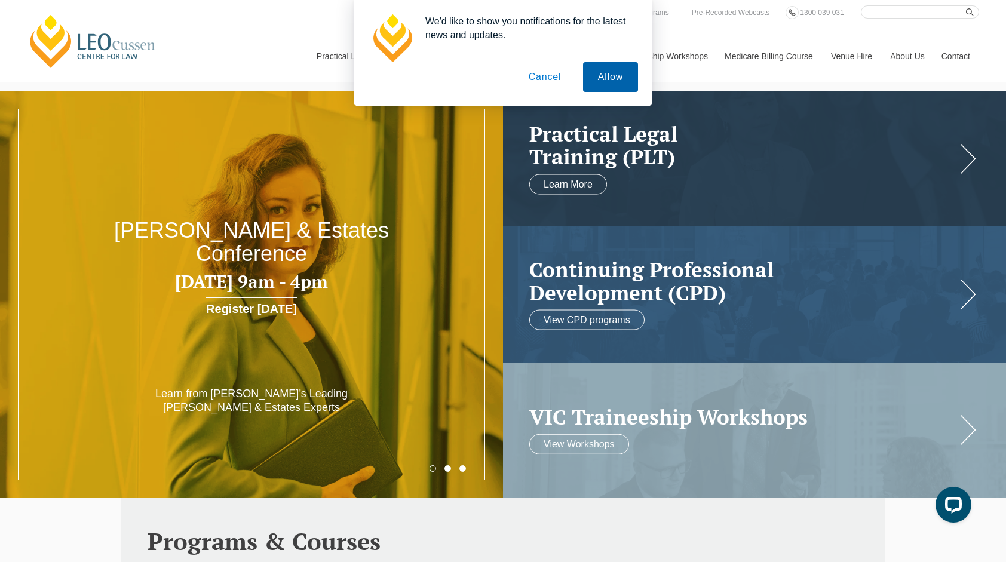
click at [615, 78] on button "Allow" at bounding box center [610, 77] width 55 height 30
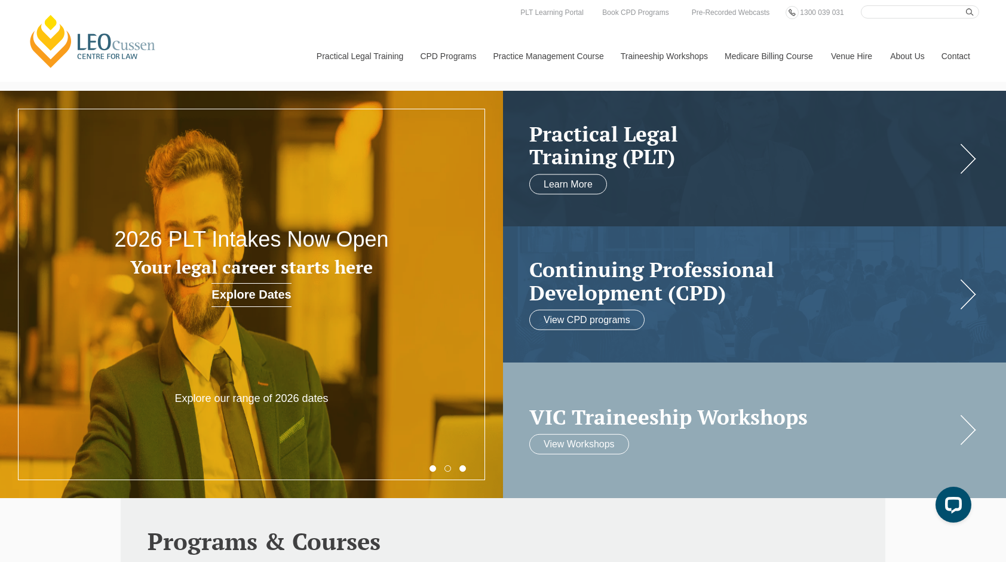
click at [691, 417] on h2 "VIC Traineeship Workshops" at bounding box center [742, 416] width 427 height 23
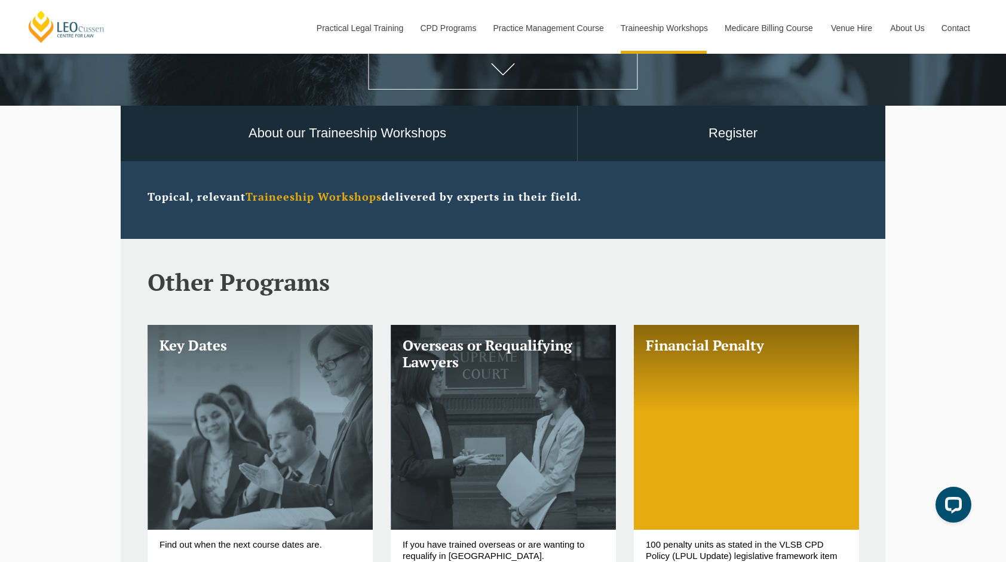
scroll to position [311, 0]
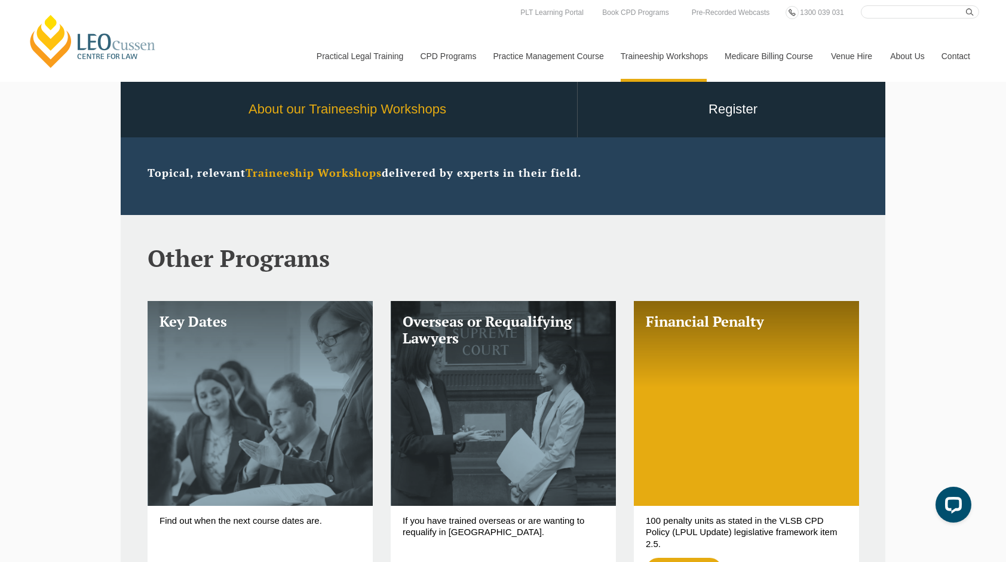
click at [360, 115] on link "About our Traineeship Workshops" at bounding box center [347, 110] width 459 height 56
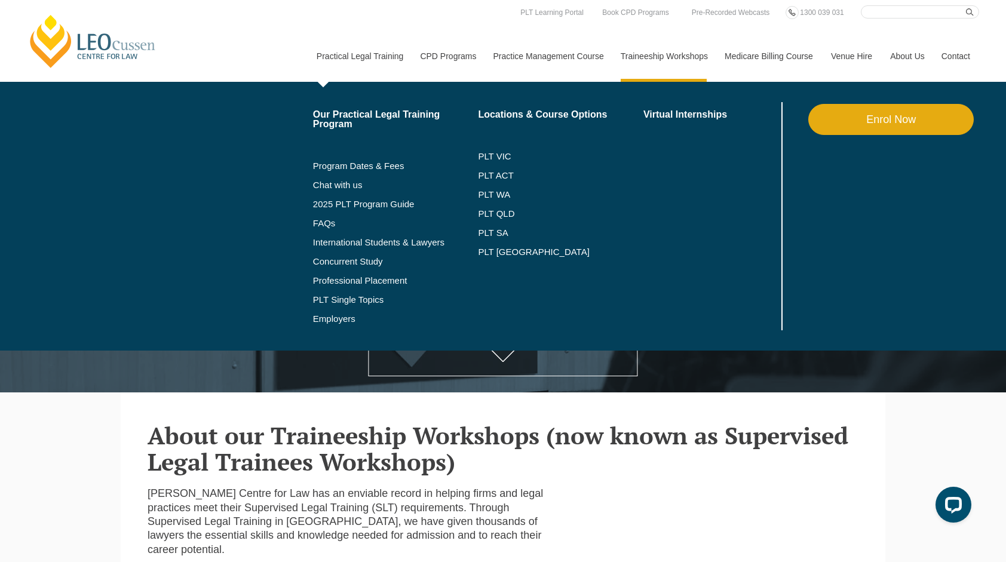
click at [369, 54] on link "Practical Legal Training" at bounding box center [360, 55] width 104 height 51
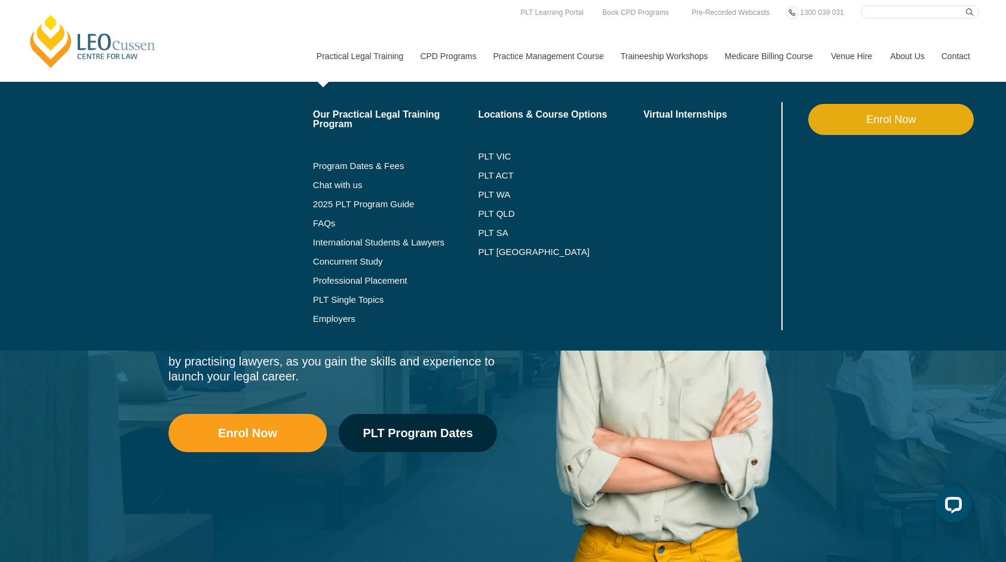
click at [486, 150] on li "PLT VIC" at bounding box center [560, 156] width 165 height 19
click at [489, 157] on link "PLT VIC" at bounding box center [560, 157] width 165 height 10
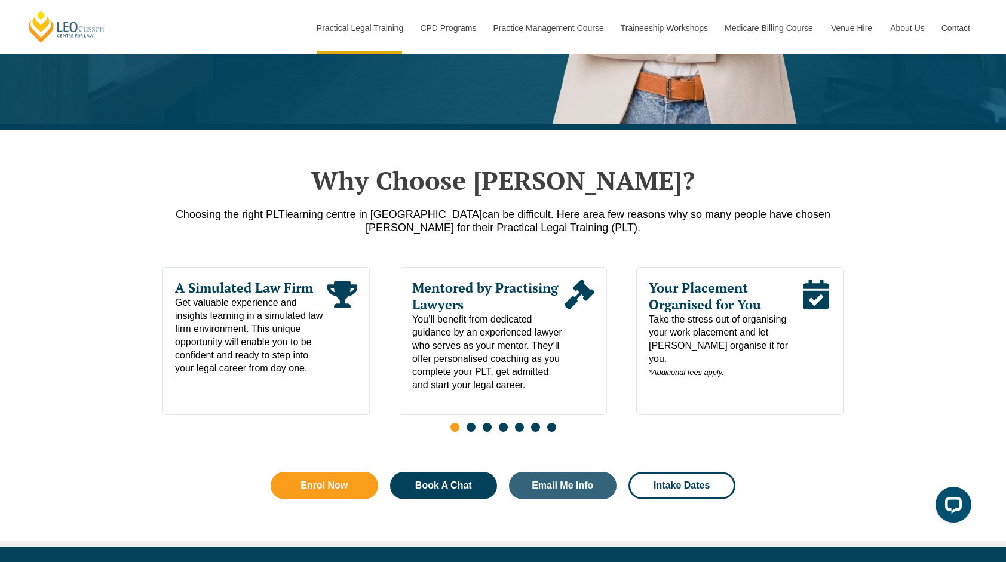
scroll to position [502, 0]
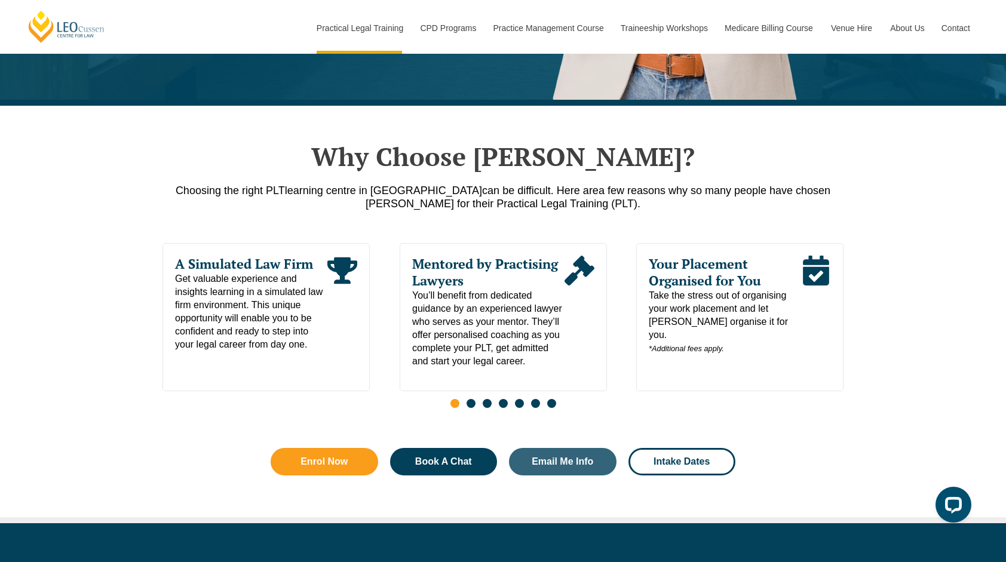
click at [470, 399] on span "Go to slide 2" at bounding box center [471, 403] width 9 height 9
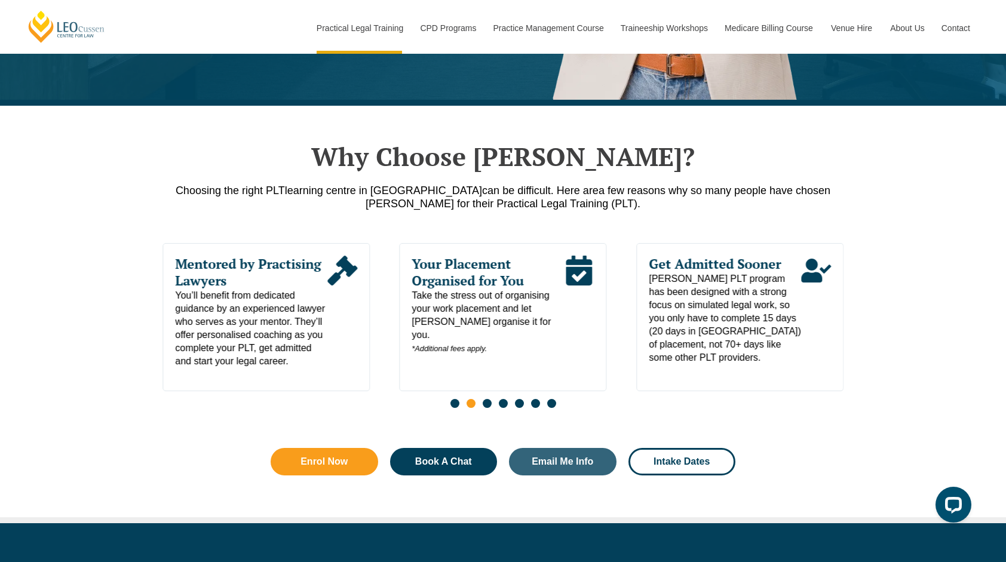
click at [489, 399] on span "Go to slide 3" at bounding box center [487, 403] width 9 height 9
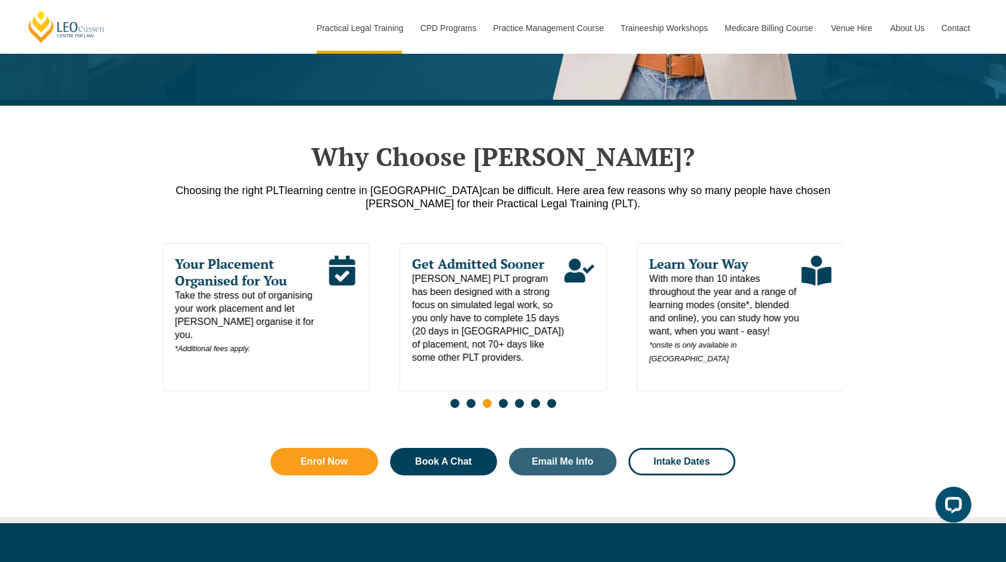
click at [502, 399] on span "Go to slide 4" at bounding box center [503, 403] width 9 height 9
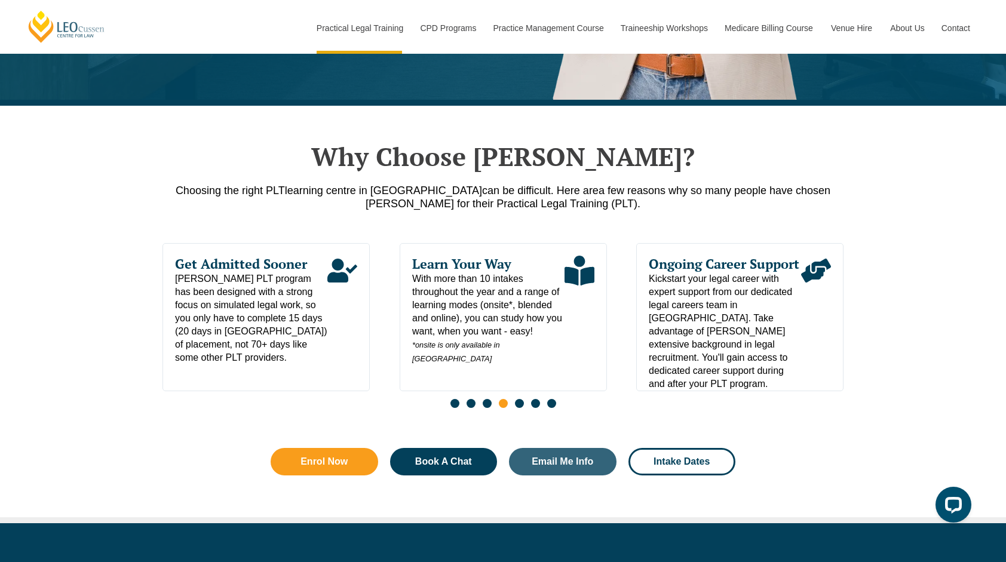
click at [518, 399] on span "Go to slide 5" at bounding box center [519, 403] width 9 height 9
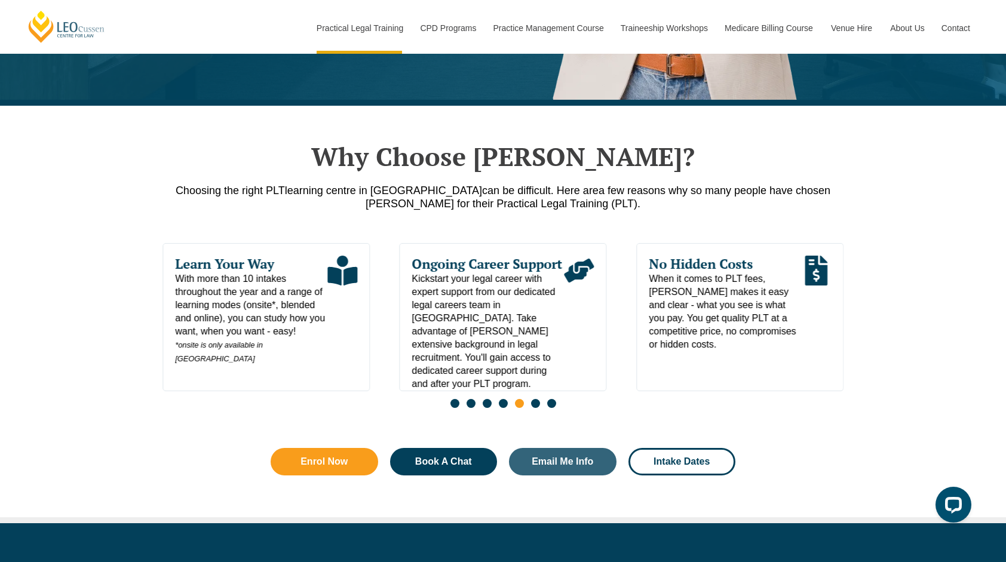
click at [535, 399] on span "Go to slide 6" at bounding box center [535, 403] width 9 height 9
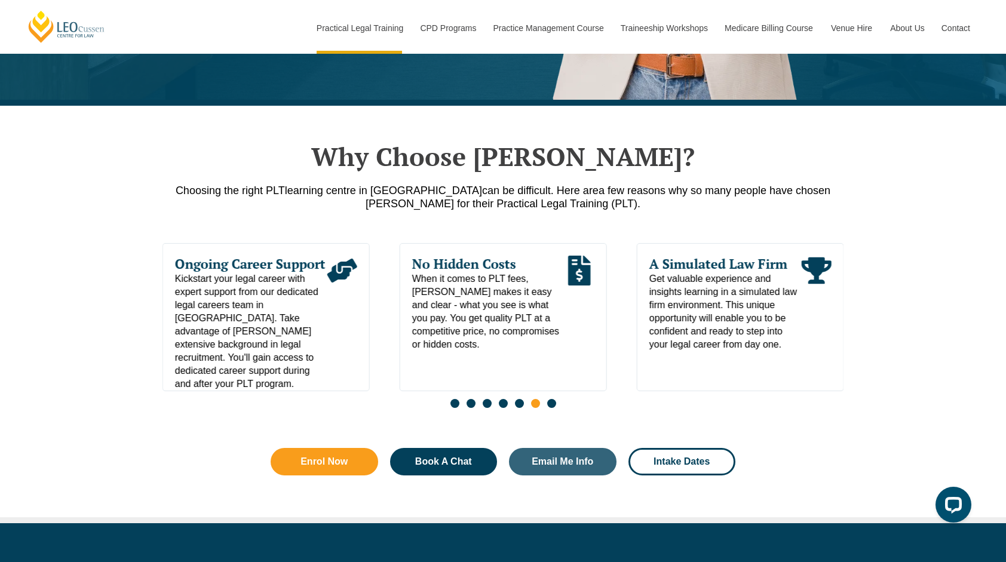
click at [551, 399] on span "Go to slide 7" at bounding box center [551, 403] width 9 height 9
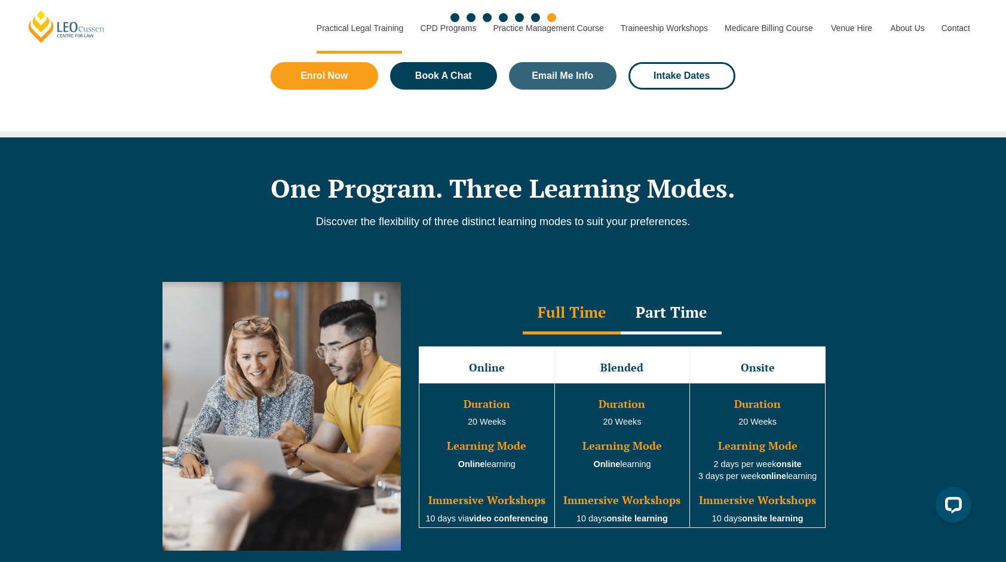
scroll to position [968, 0]
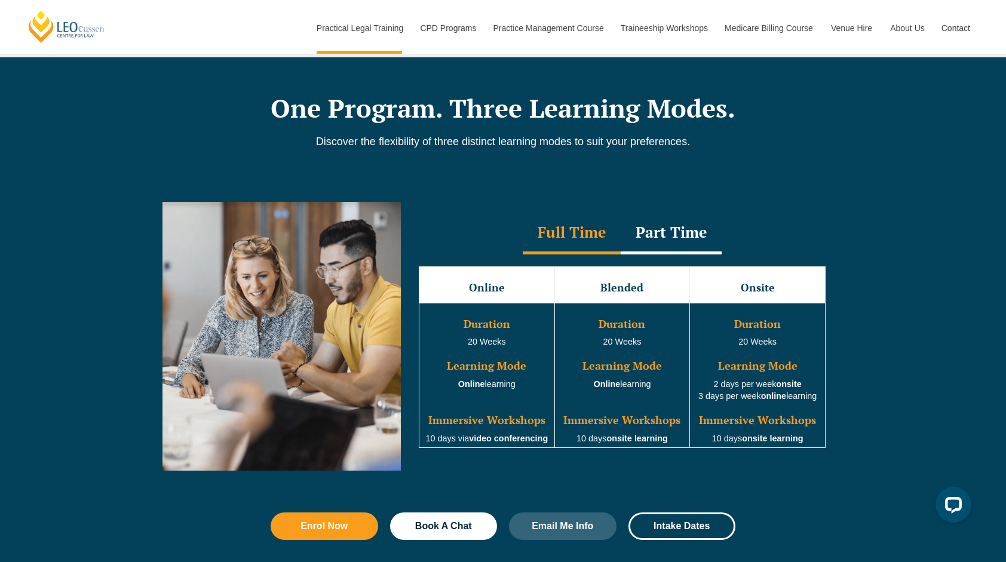
click at [685, 217] on div "Part Time" at bounding box center [671, 234] width 101 height 42
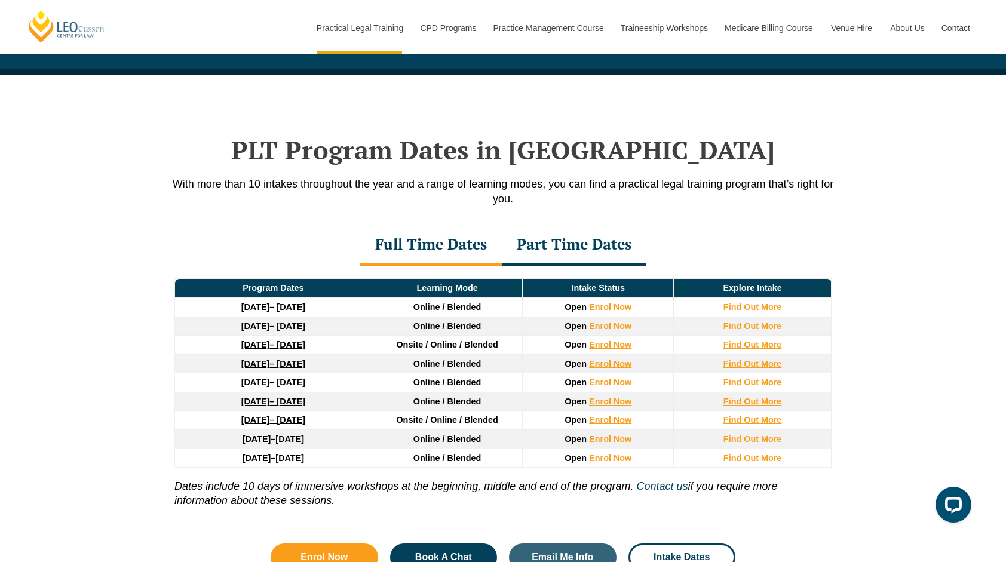
scroll to position [1491, 0]
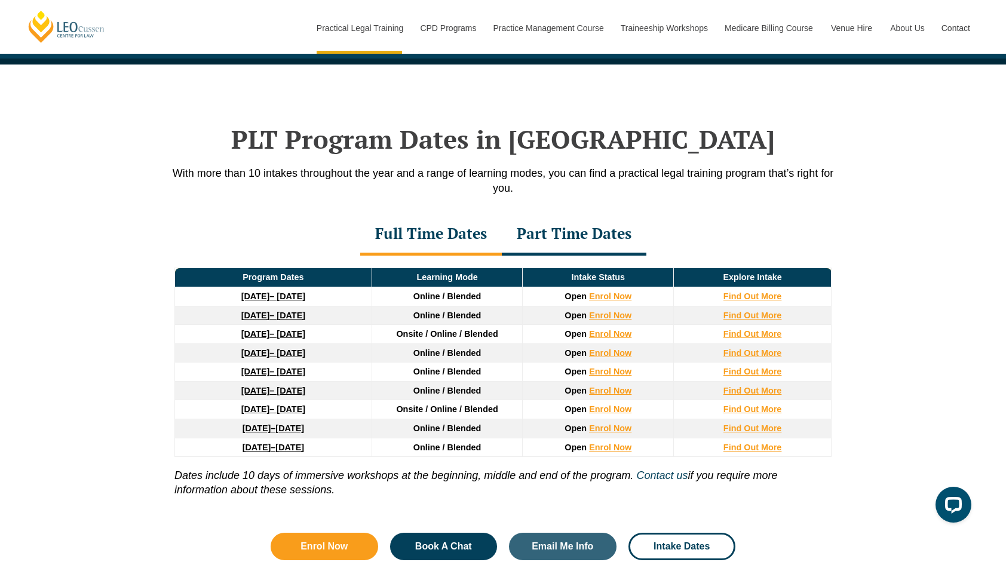
click at [562, 216] on div "Part Time Dates" at bounding box center [574, 235] width 145 height 42
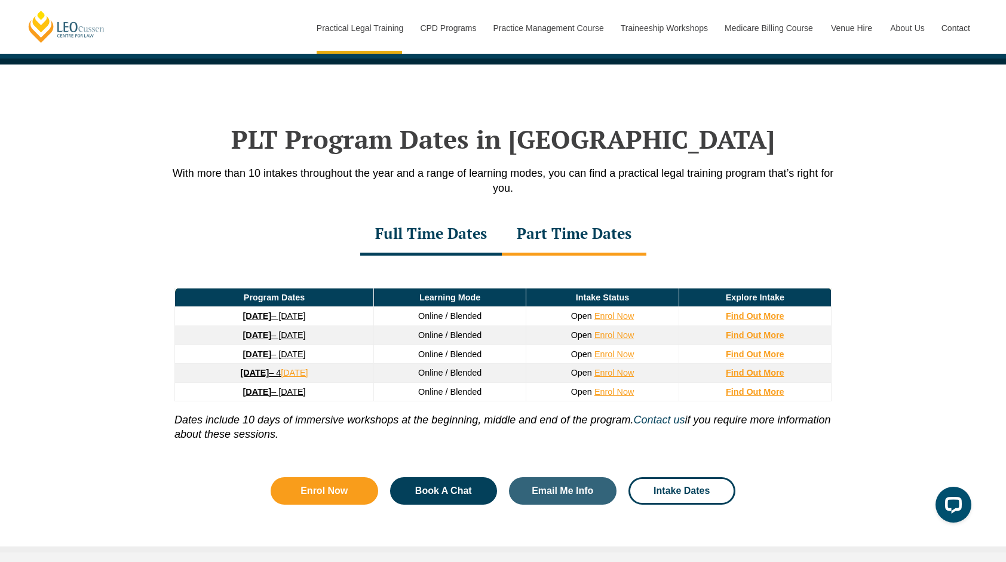
click at [458, 219] on div "Full Time Dates" at bounding box center [431, 235] width 142 height 42
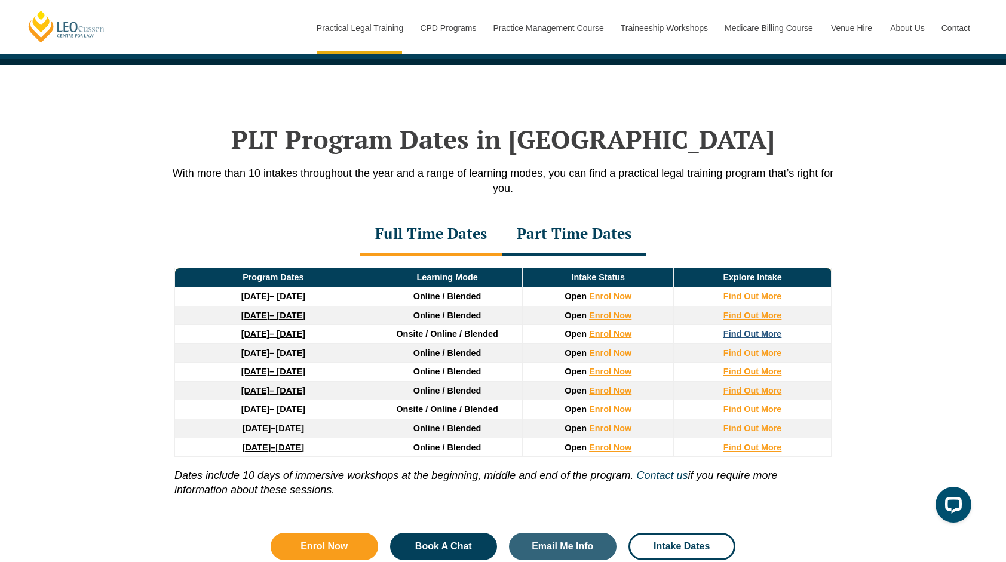
click at [741, 329] on strong "Find Out More" at bounding box center [753, 334] width 59 height 10
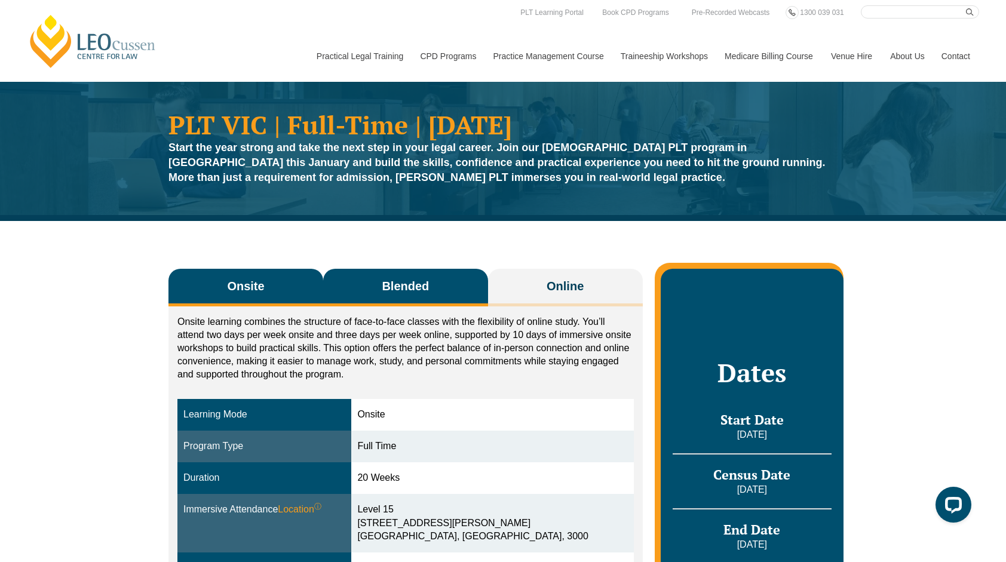
click at [399, 293] on span "Blended" at bounding box center [405, 286] width 47 height 17
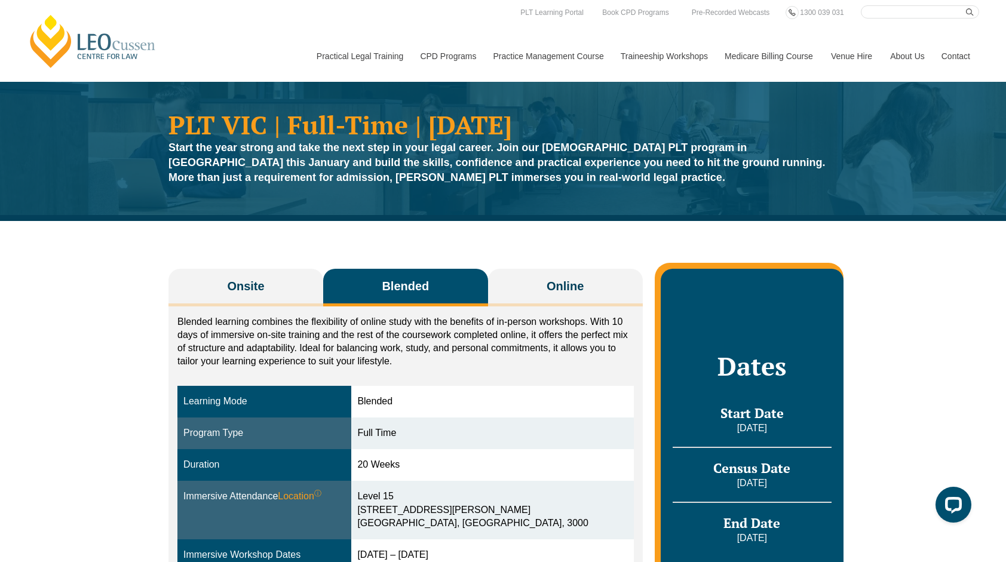
click at [918, 407] on div "Onsite Blended Online Onsite learning combines the structure of face-to-face cl…" at bounding box center [503, 476] width 1006 height 511
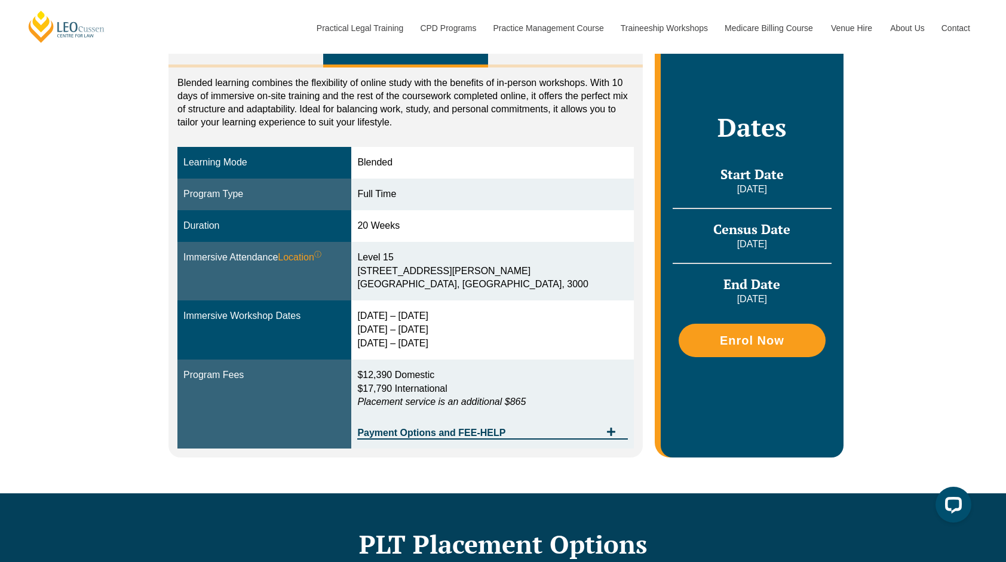
scroll to position [215, 0]
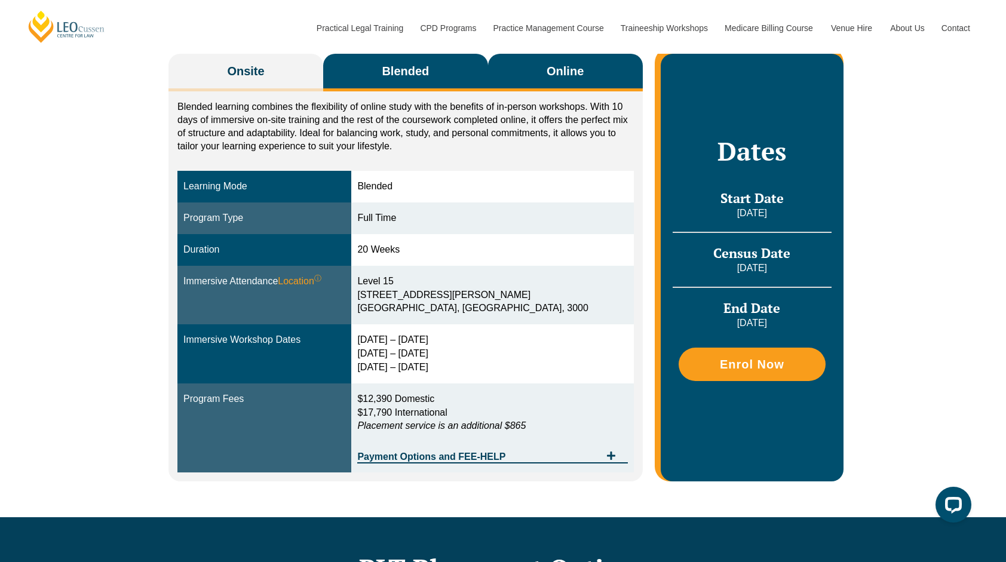
click at [577, 75] on span "Online" at bounding box center [565, 71] width 37 height 17
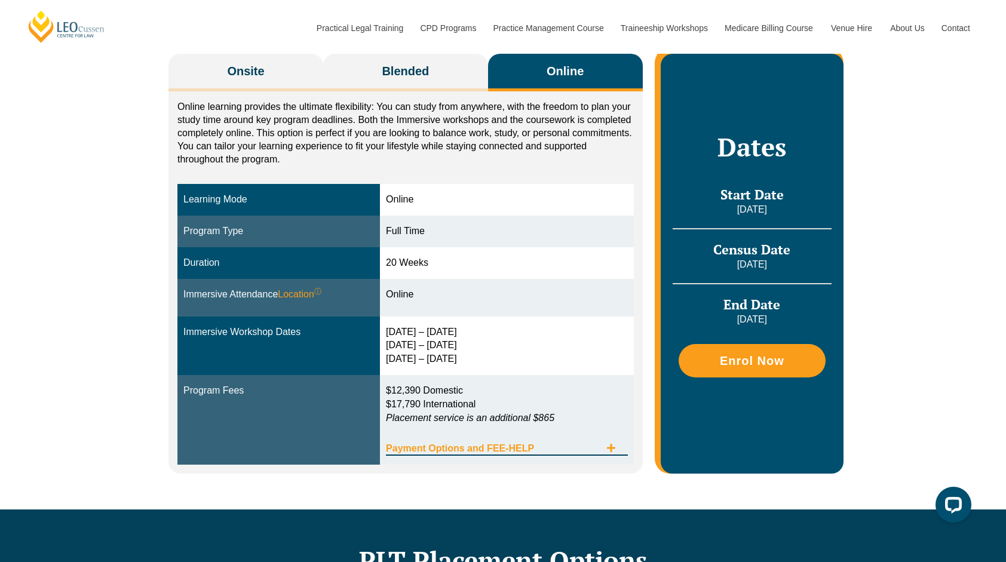
click at [613, 450] on icon "Tabs. Open items with Enter or Space, close with Escape and navigate using the …" at bounding box center [611, 448] width 10 height 10
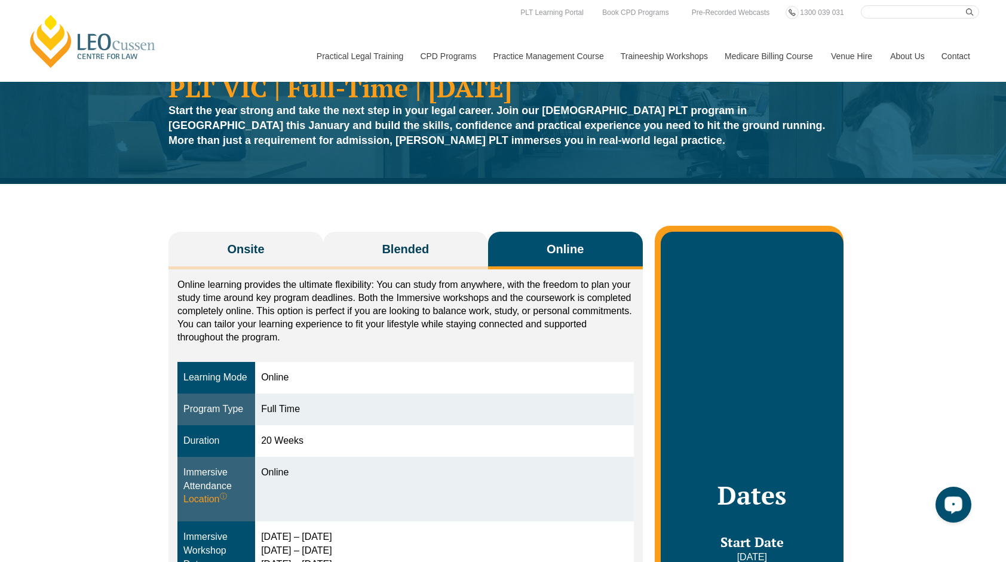
scroll to position [0, 0]
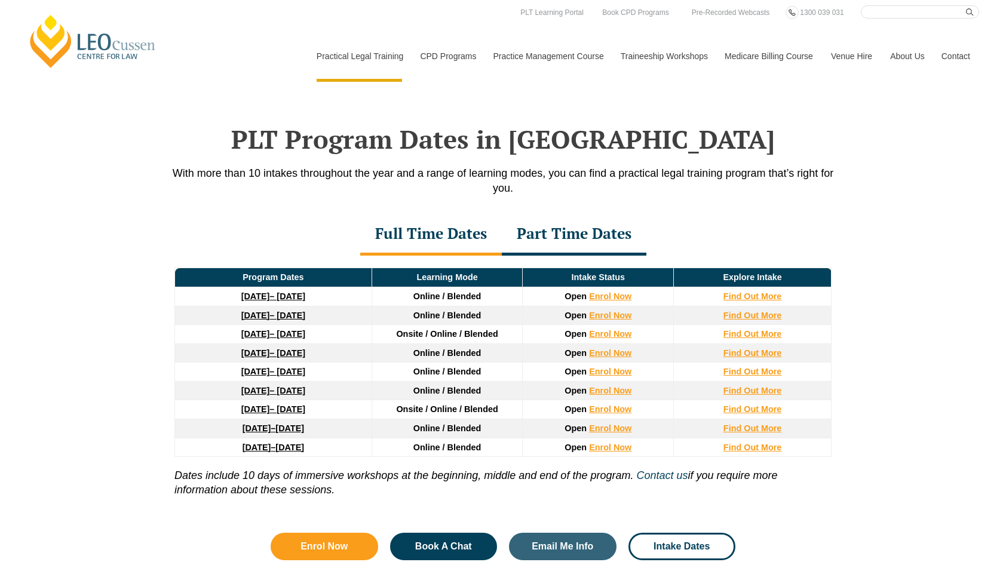
click at [537, 214] on div "Part Time Dates" at bounding box center [574, 235] width 145 height 42
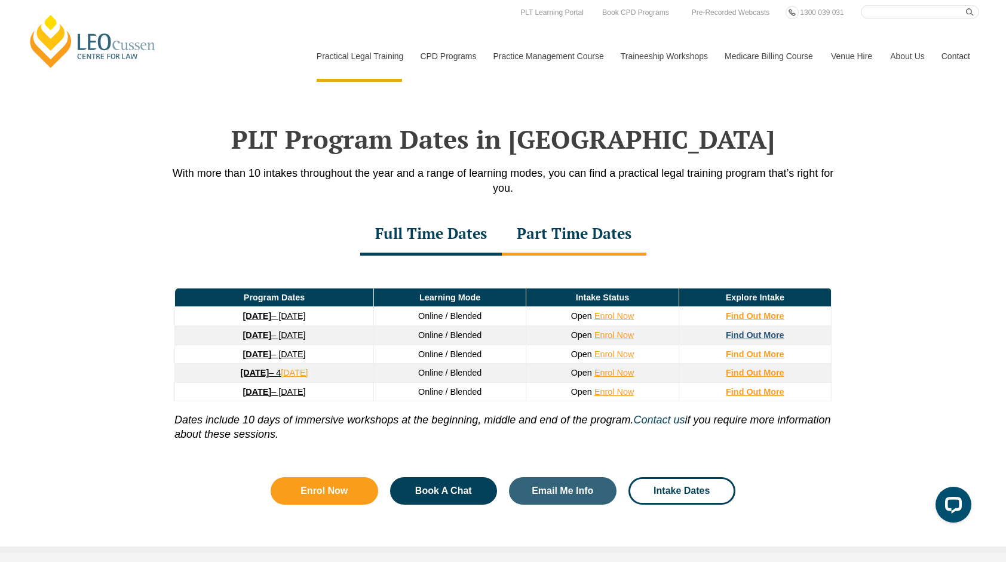
click at [744, 330] on strong "Find Out More" at bounding box center [755, 335] width 59 height 10
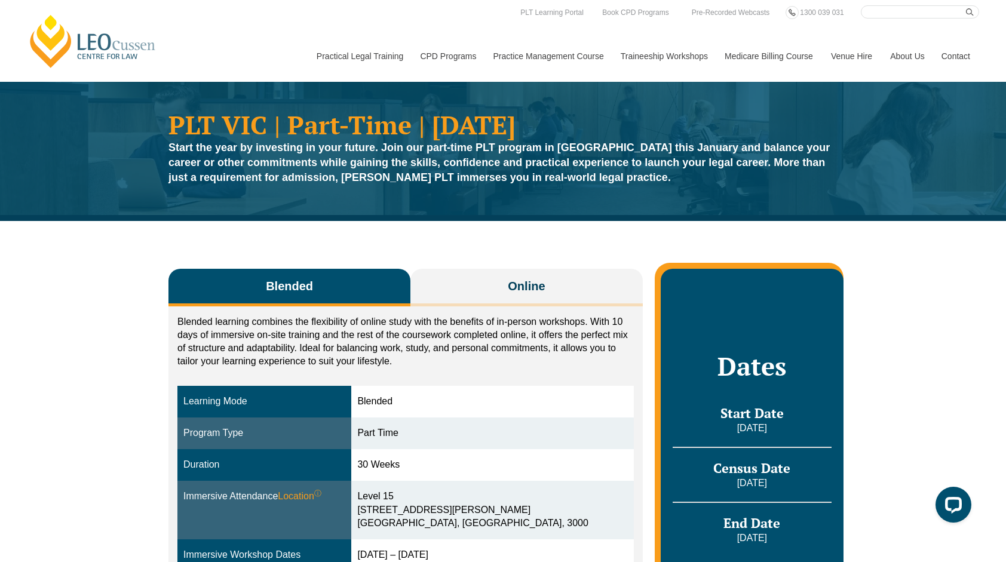
click at [921, 280] on div "Blended Online Blended learning combines the flexibility of online study with t…" at bounding box center [503, 476] width 1006 height 511
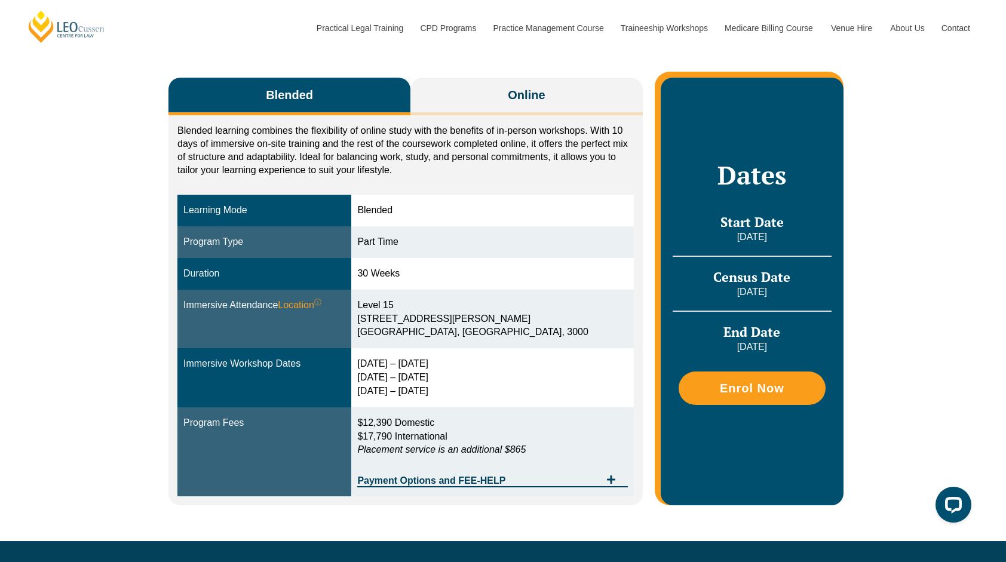
scroll to position [215, 0]
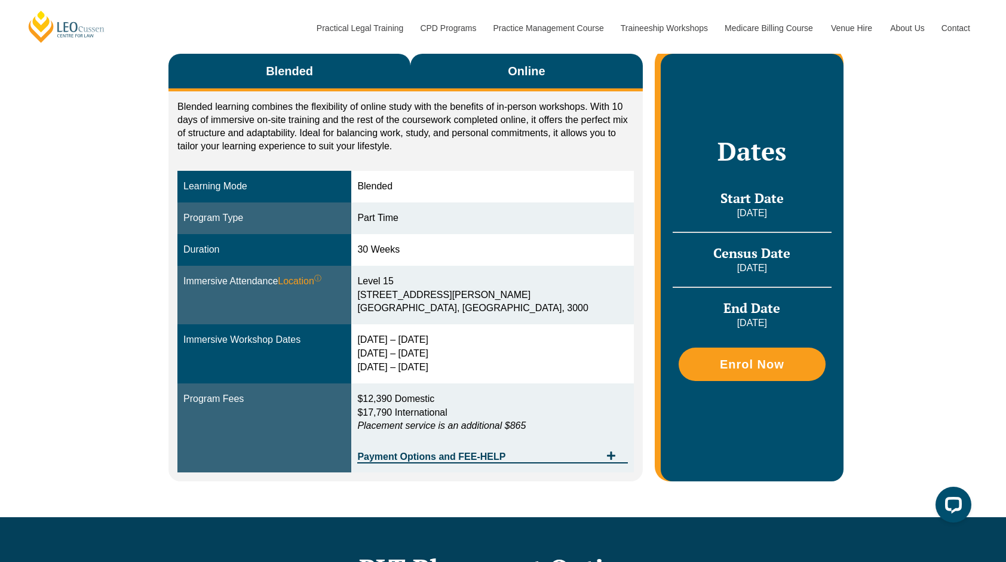
click at [538, 75] on span "Online" at bounding box center [526, 71] width 37 height 17
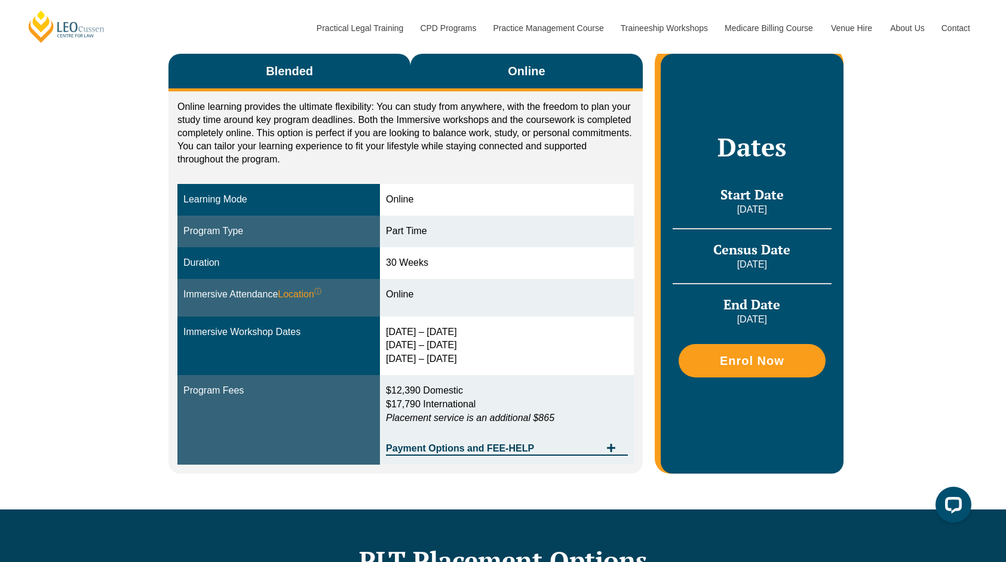
click at [332, 76] on button "Blended" at bounding box center [289, 73] width 242 height 38
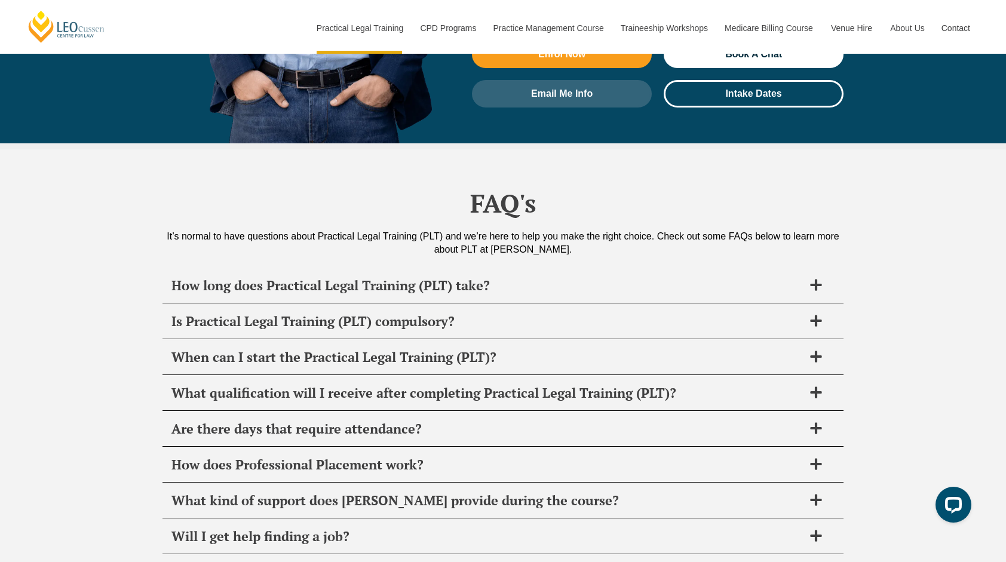
scroll to position [5496, 0]
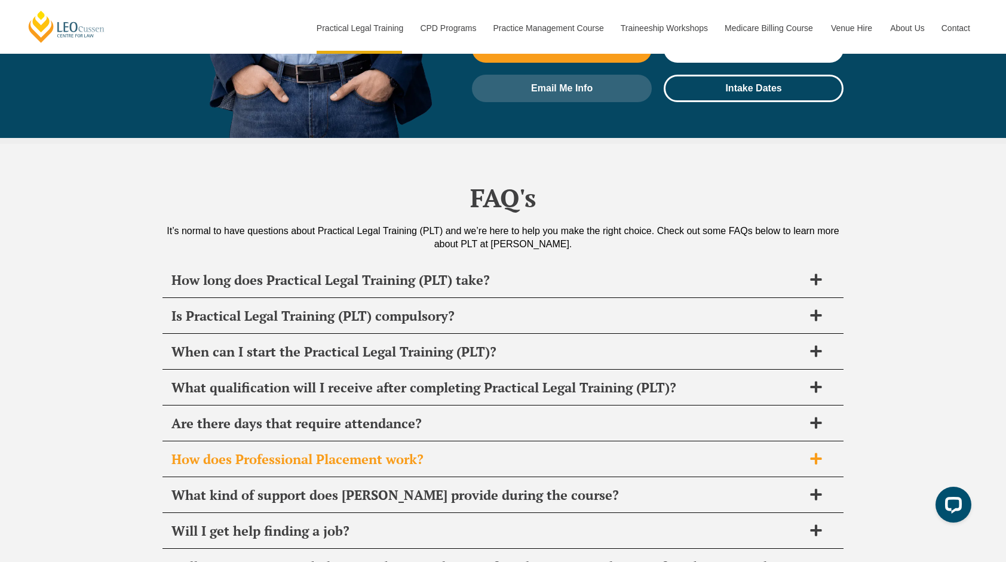
click at [816, 453] on icon at bounding box center [815, 458] width 11 height 11
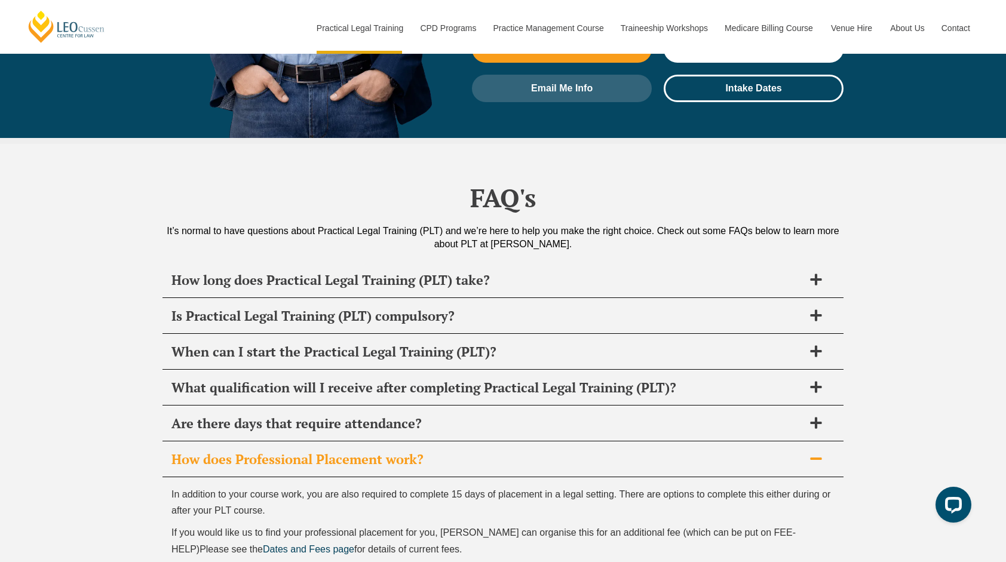
click at [816, 458] on icon at bounding box center [815, 459] width 11 height 2
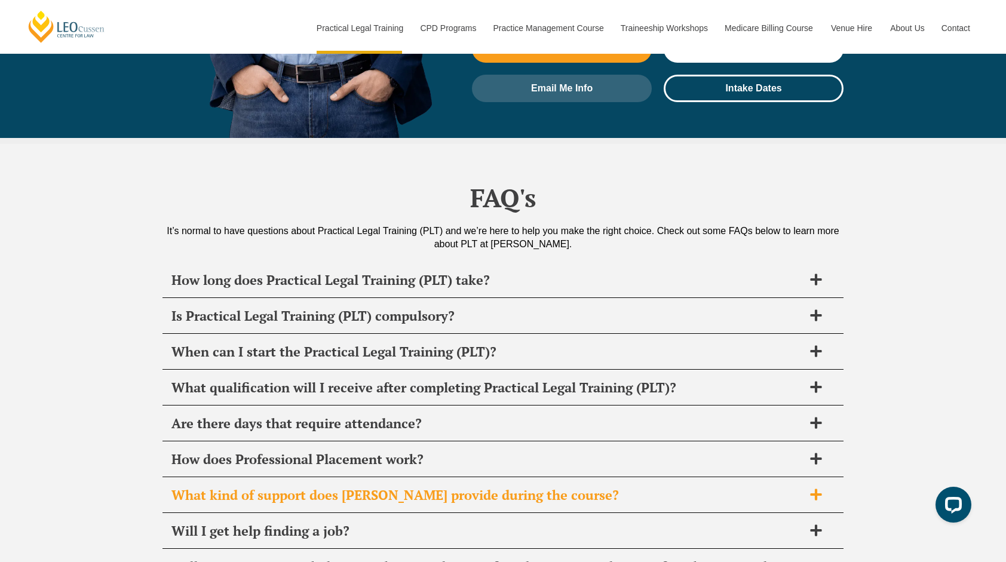
click at [817, 488] on icon at bounding box center [816, 494] width 13 height 13
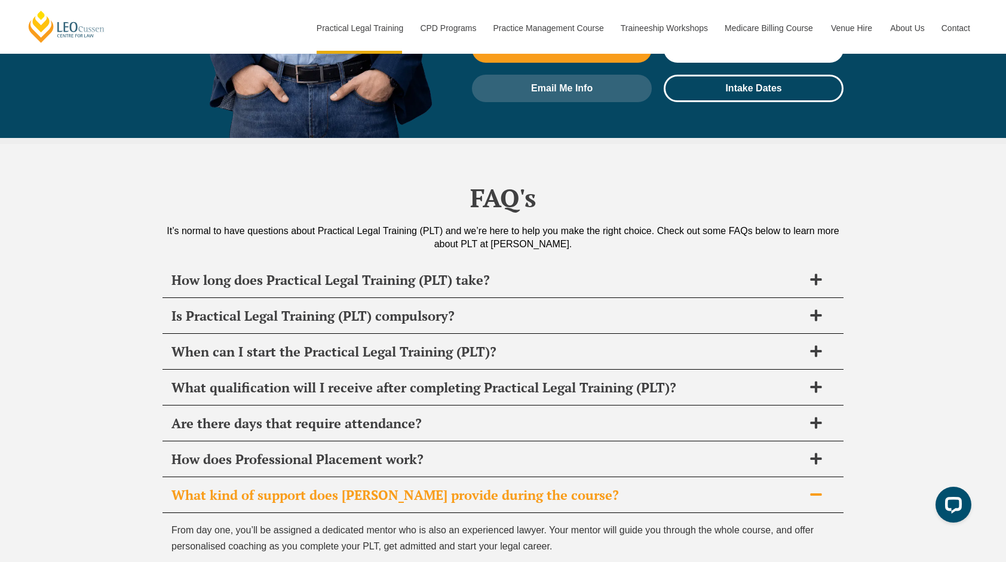
click at [817, 488] on icon at bounding box center [816, 494] width 13 height 13
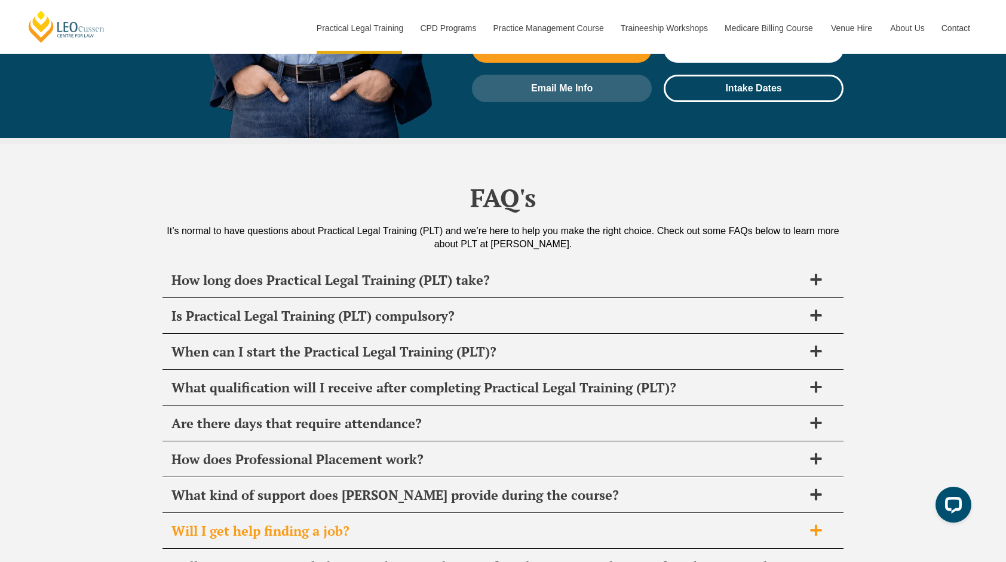
click at [816, 525] on icon at bounding box center [815, 530] width 11 height 11
click at [816, 529] on icon at bounding box center [815, 530] width 11 height 2
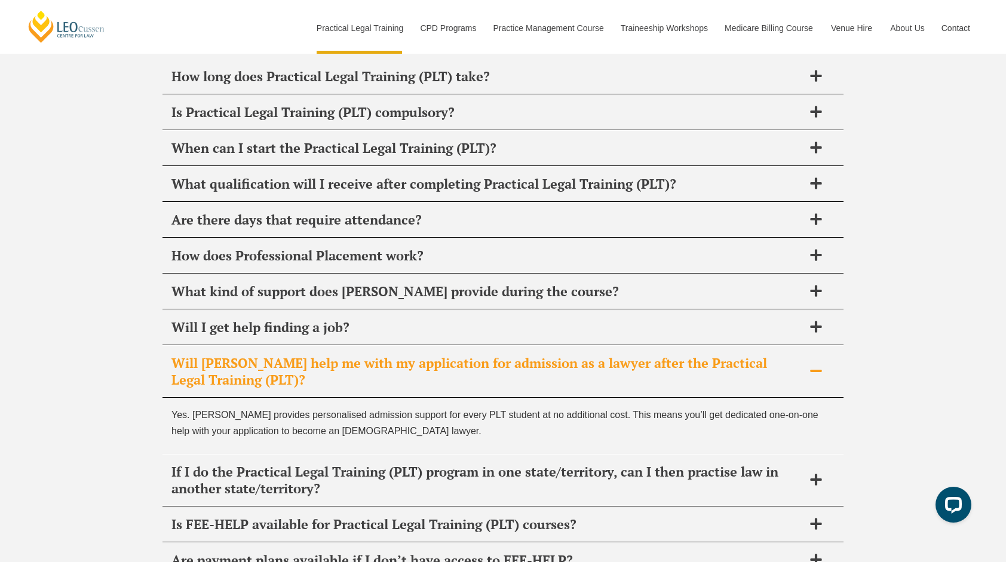
scroll to position [5710, 0]
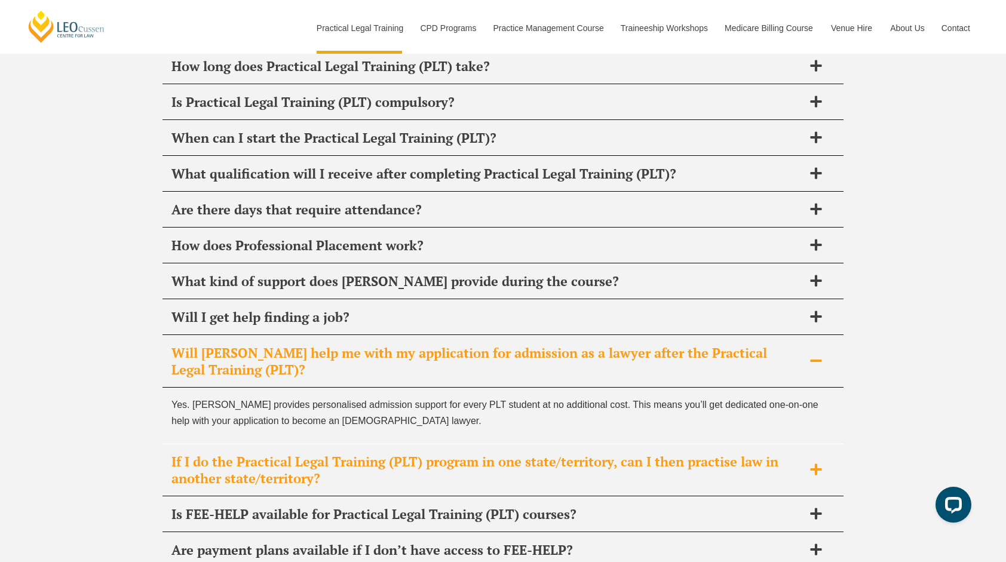
click at [813, 464] on icon at bounding box center [815, 469] width 11 height 11
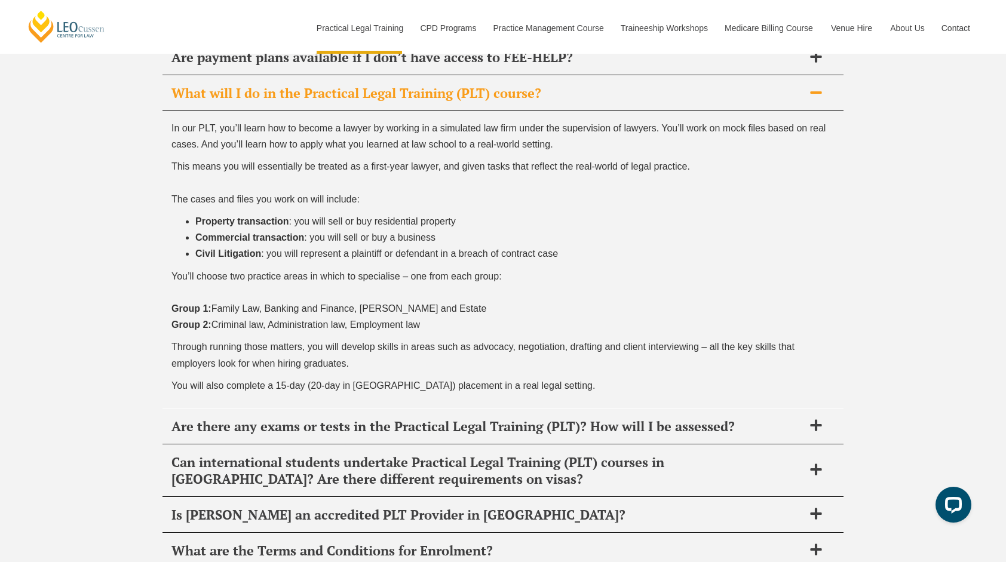
scroll to position [6171, 0]
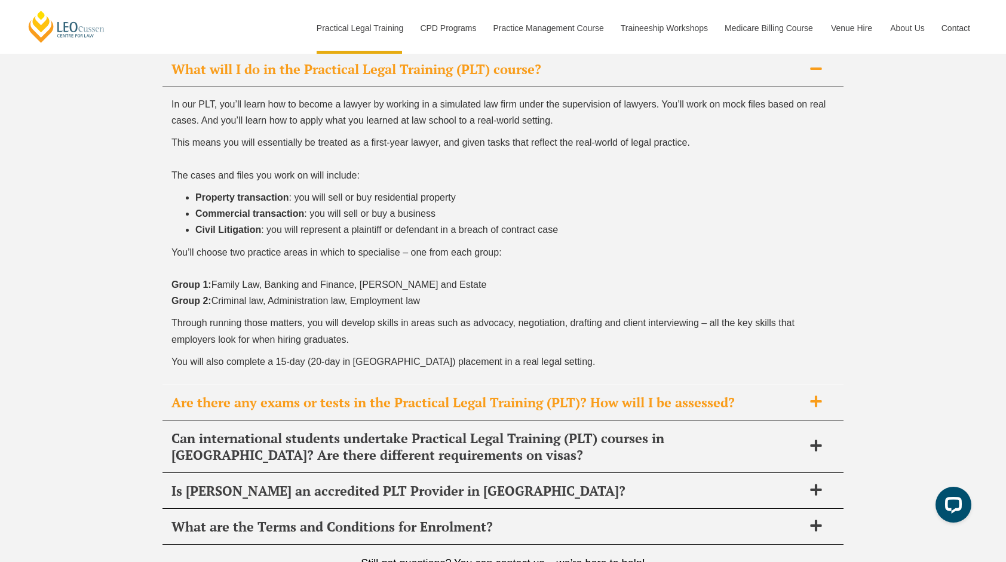
click at [821, 395] on icon at bounding box center [816, 401] width 13 height 13
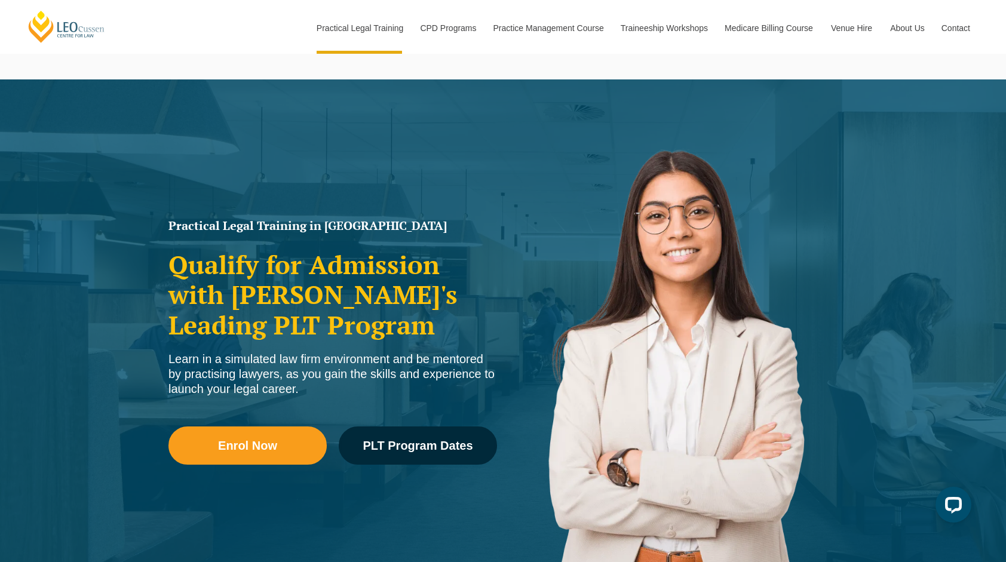
scroll to position [0, 0]
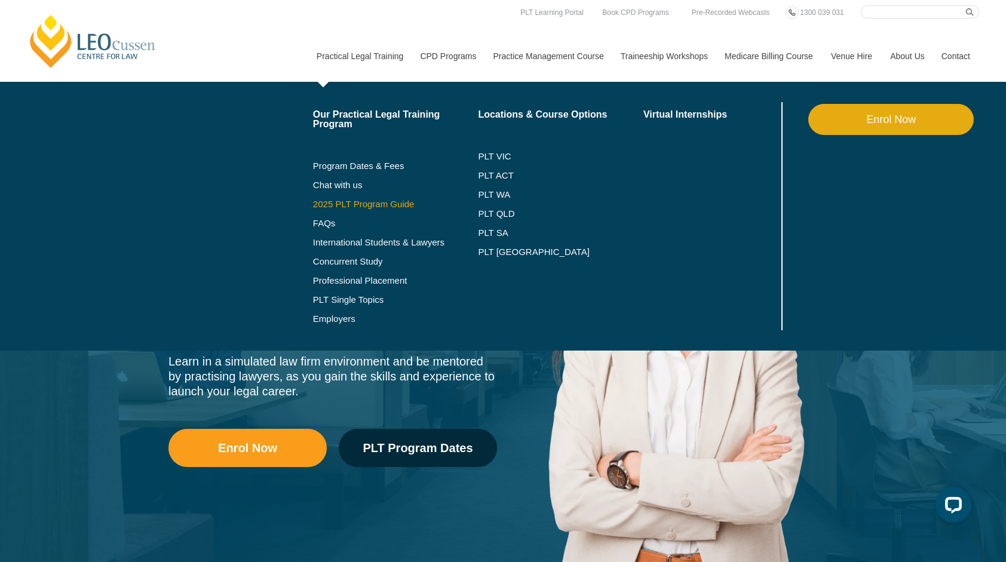
click at [361, 204] on link "2025 PLT Program Guide" at bounding box center [381, 205] width 136 height 10
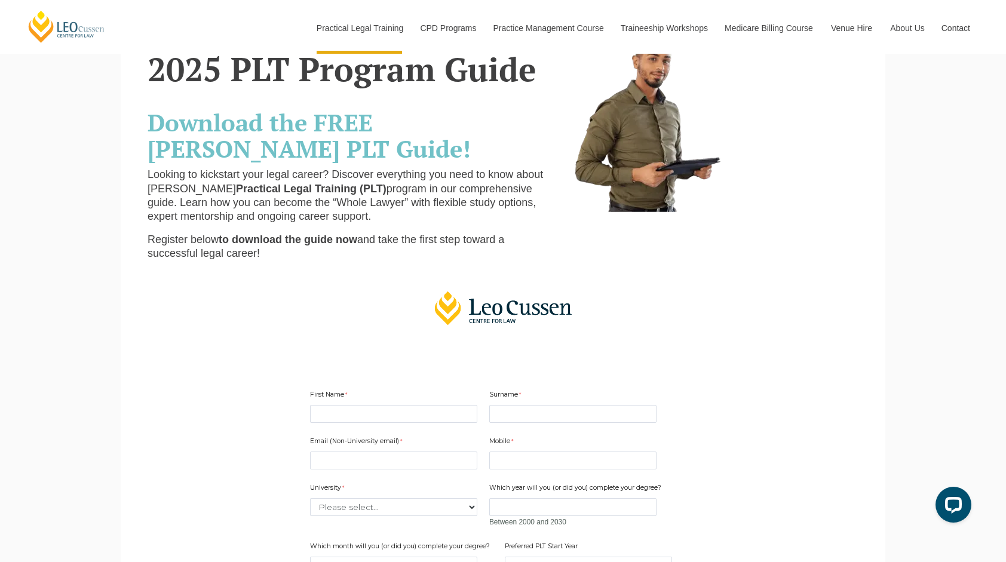
scroll to position [78, 0]
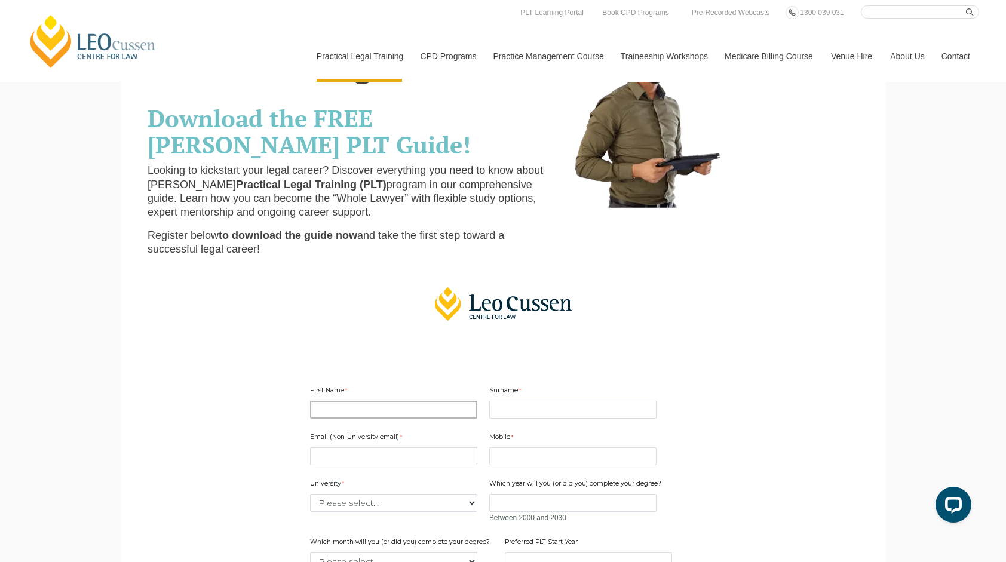
click at [331, 408] on input "First Name" at bounding box center [393, 410] width 167 height 18
type input "Lauren"
type input "Taylor"
type input "lozzah69@hotmail.com"
type input "0411494517"
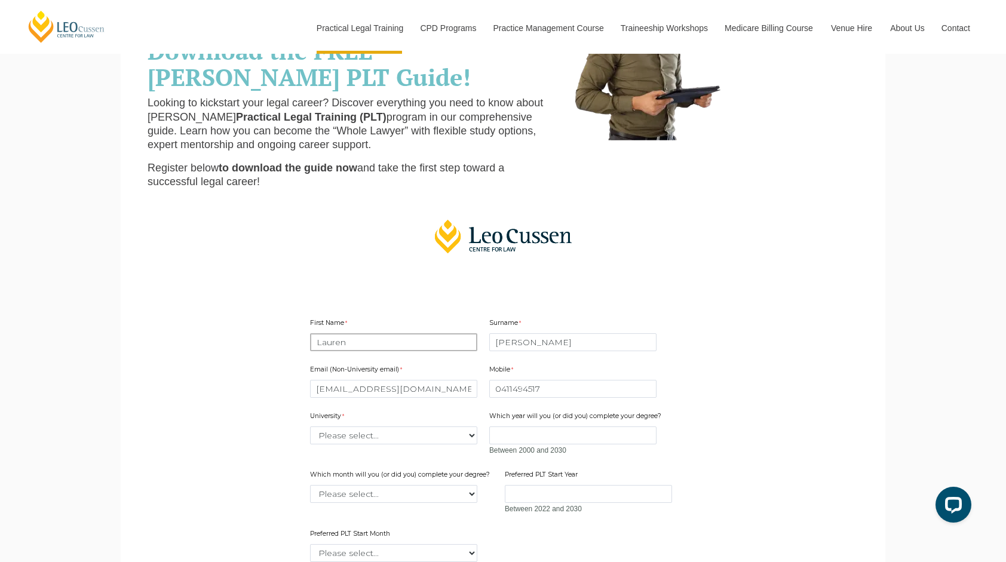
scroll to position [217, 0]
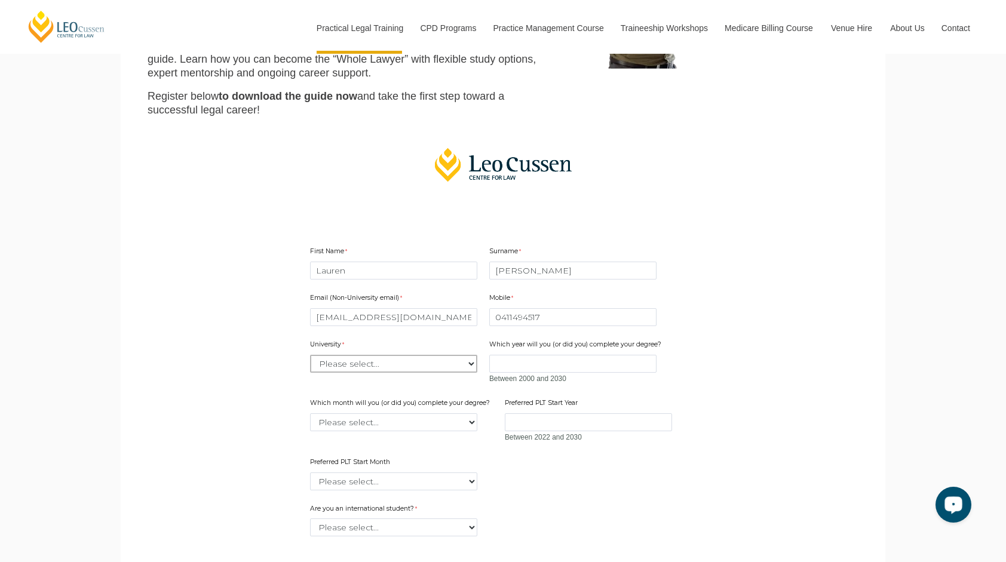
click at [473, 360] on select "Please select... Australian Catholic University Australian National University …" at bounding box center [393, 364] width 167 height 18
select select "tfa_2186"
click at [310, 355] on select "Please select... Australian Catholic University Australian National University …" at bounding box center [393, 364] width 167 height 18
click at [502, 358] on input "Which year will you (or did you) complete your degree?" at bounding box center [572, 364] width 167 height 18
type input "2025"
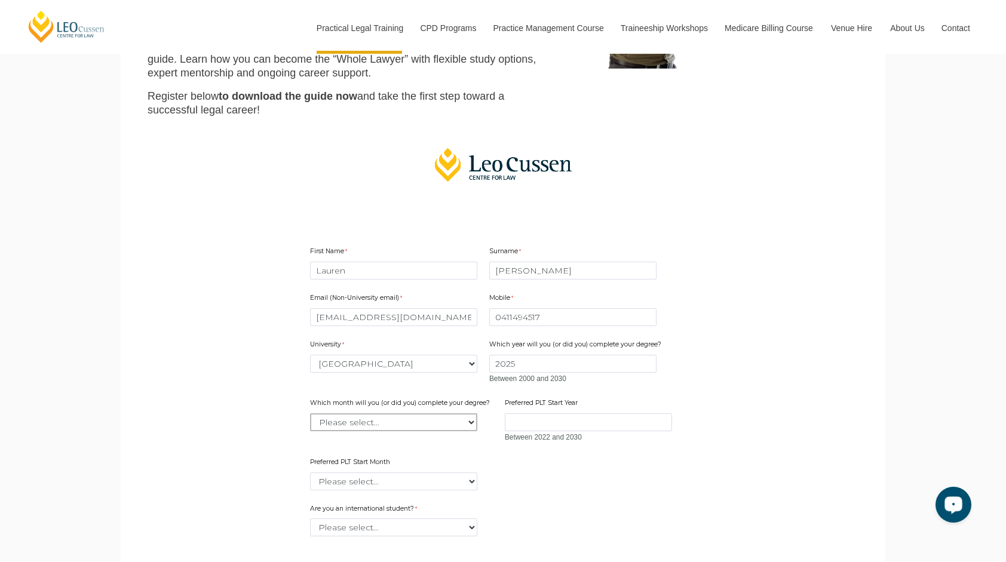
click at [468, 427] on select "Please select... January February March April May June July August September Oc…" at bounding box center [393, 422] width 167 height 18
select select "tfa_2234"
click at [310, 413] on select "Please select... January February March April May June July August September Oc…" at bounding box center [393, 422] width 167 height 18
click at [520, 416] on input "Preferred PLT Start Year" at bounding box center [588, 422] width 167 height 18
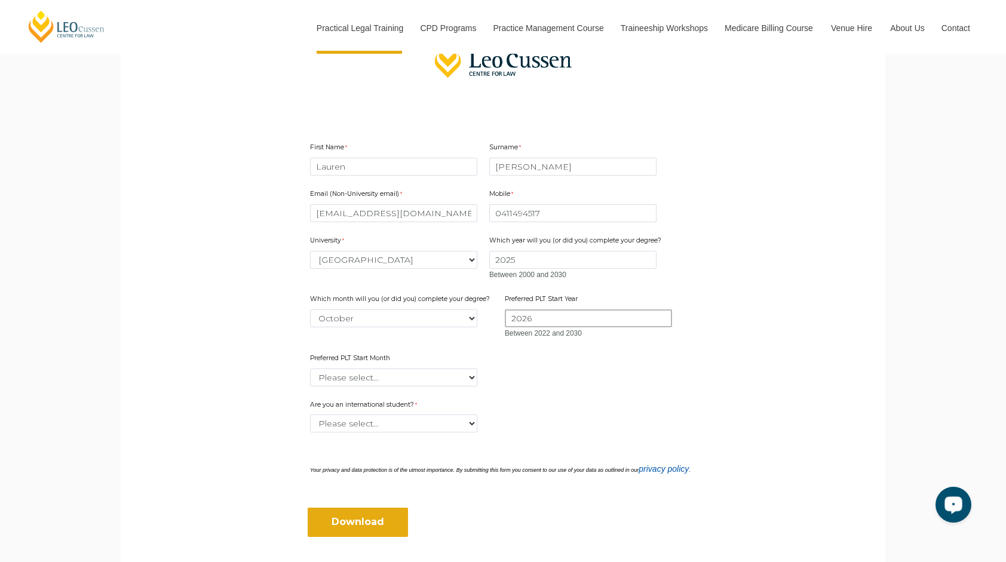
scroll to position [364, 0]
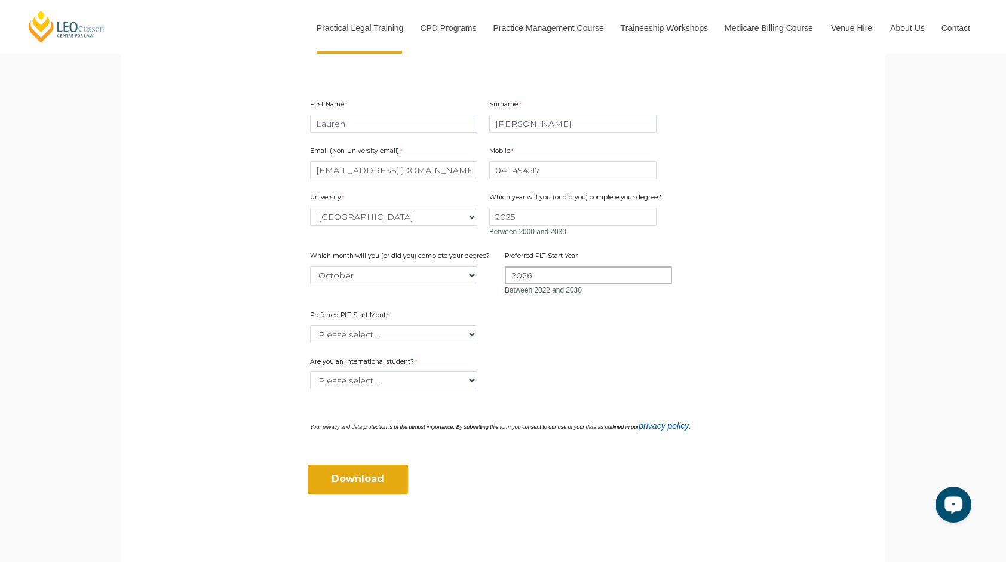
type input "2026"
click at [472, 335] on select "Please select... January February March April May June July August September Oc…" at bounding box center [393, 335] width 167 height 18
select select "tfa_2378"
click at [310, 326] on select "Please select... January February March April May June July August September Oc…" at bounding box center [393, 335] width 167 height 18
click at [476, 382] on select "Please select... Yes No" at bounding box center [393, 381] width 167 height 18
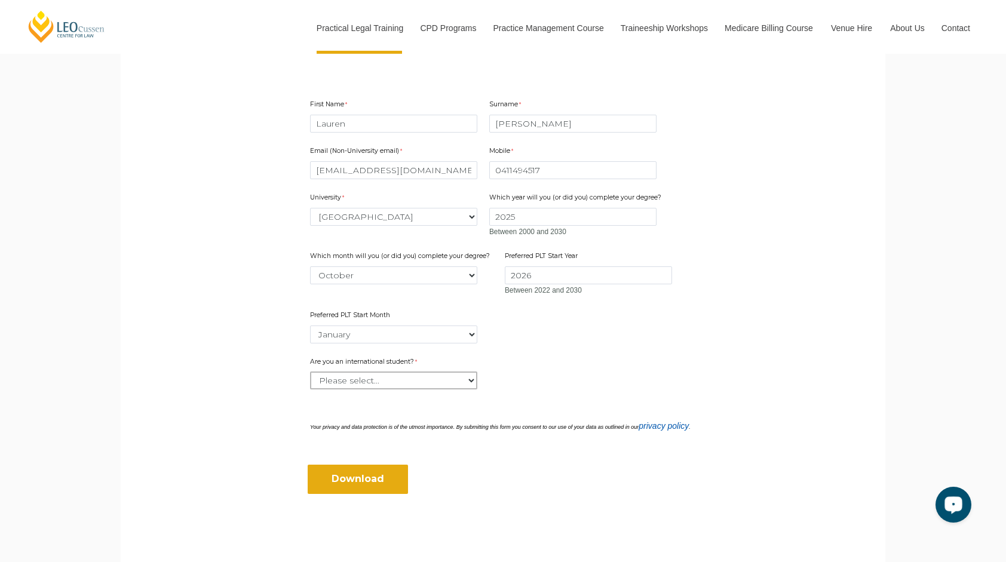
select select "tfa_60"
click at [310, 372] on select "Please select... Yes No" at bounding box center [393, 381] width 167 height 18
click at [372, 478] on input "Download" at bounding box center [358, 479] width 100 height 29
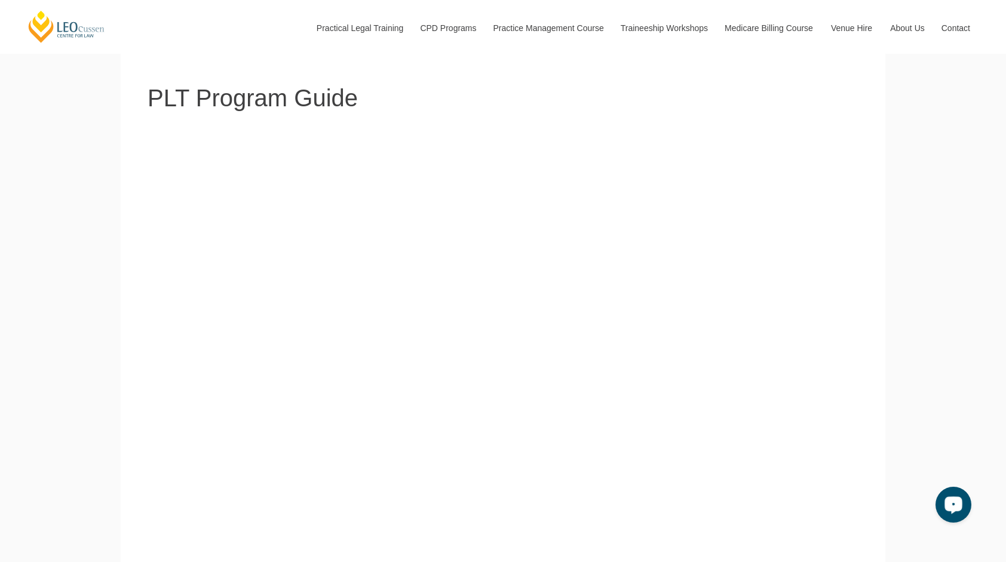
scroll to position [99, 0]
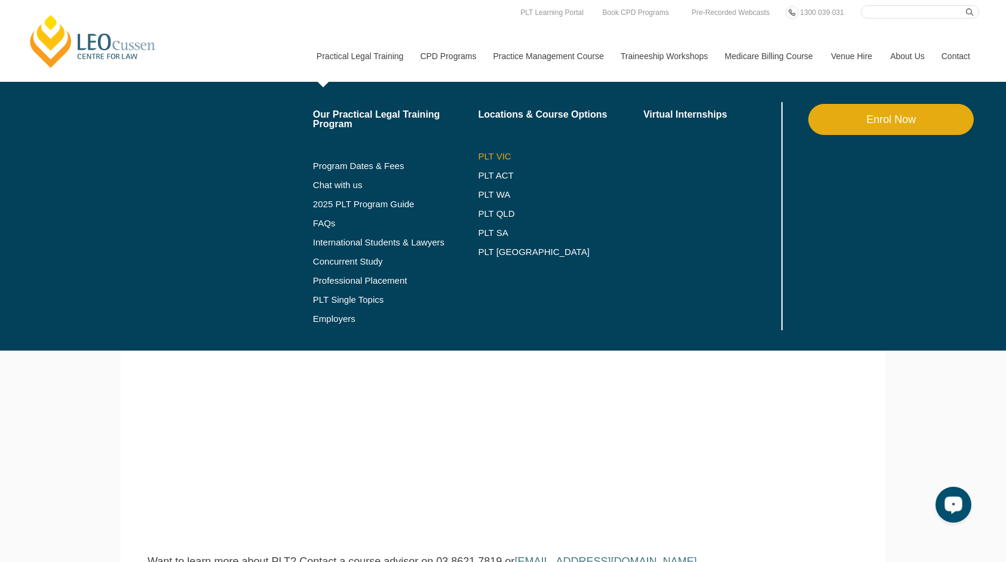
click at [491, 155] on link "PLT VIC" at bounding box center [560, 157] width 165 height 10
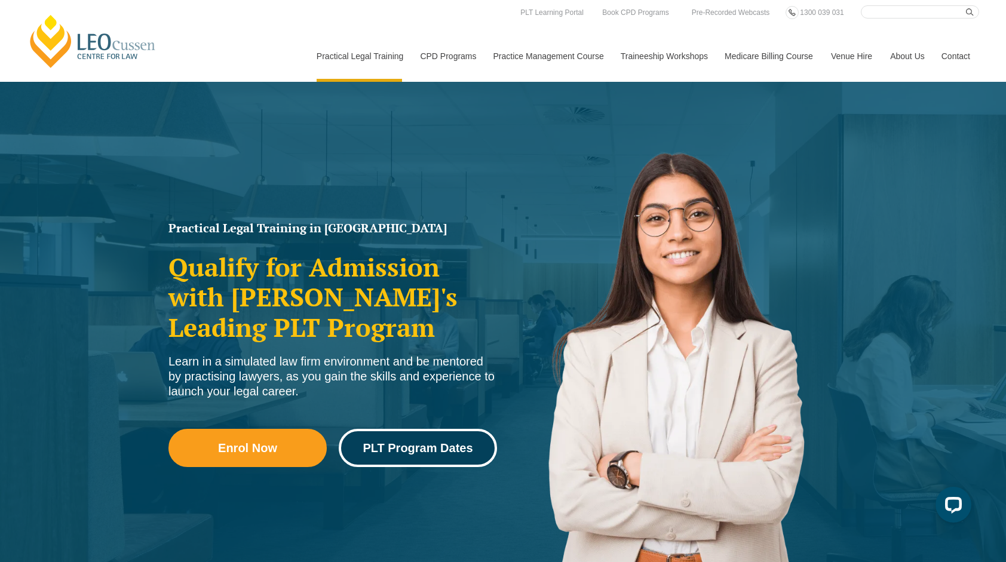
click at [439, 442] on span "PLT Program Dates" at bounding box center [418, 448] width 110 height 12
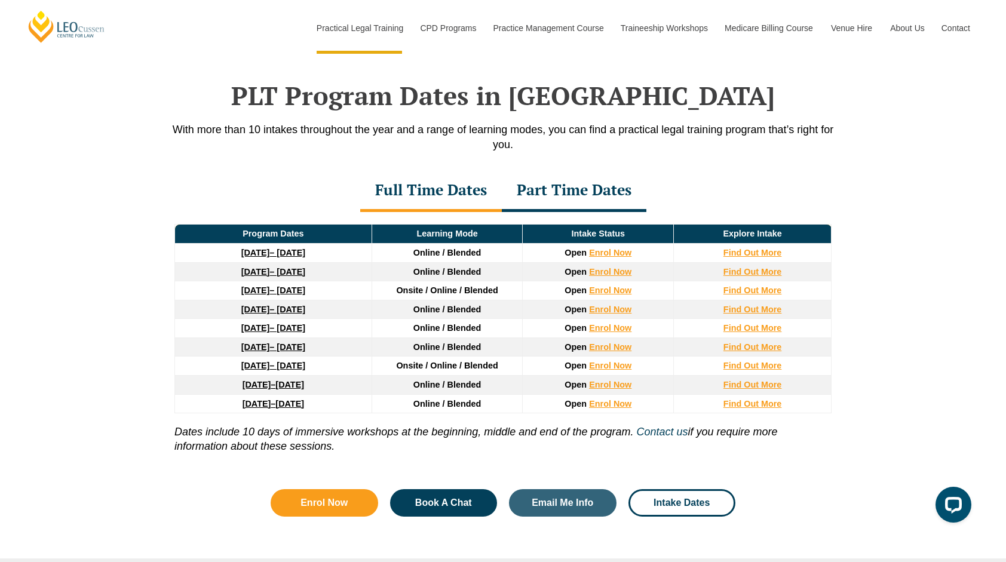
scroll to position [1541, 0]
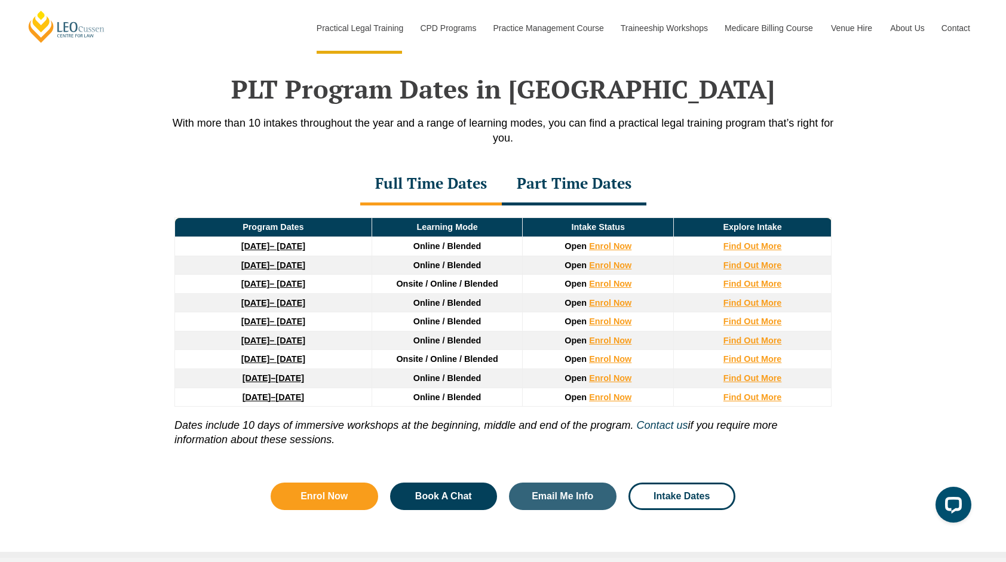
click at [584, 172] on div "Part Time Dates" at bounding box center [574, 185] width 145 height 42
